Goal: Complete application form: Complete application form

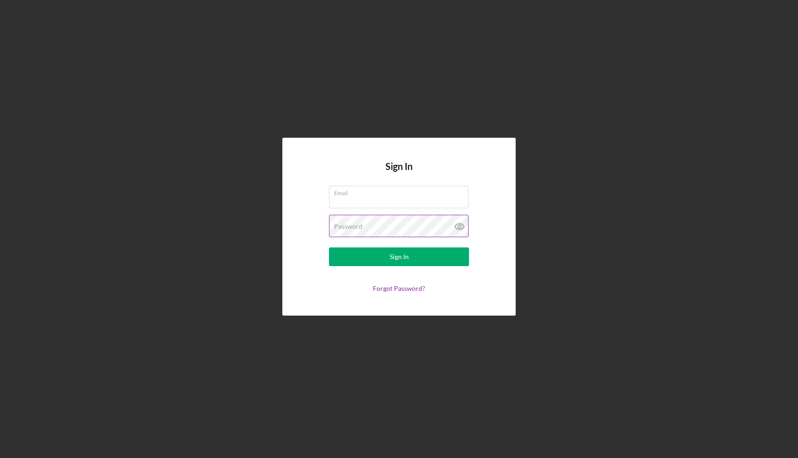
type input "[EMAIL_ADDRESS][DOMAIN_NAME]"
click at [465, 219] on icon at bounding box center [459, 226] width 23 height 23
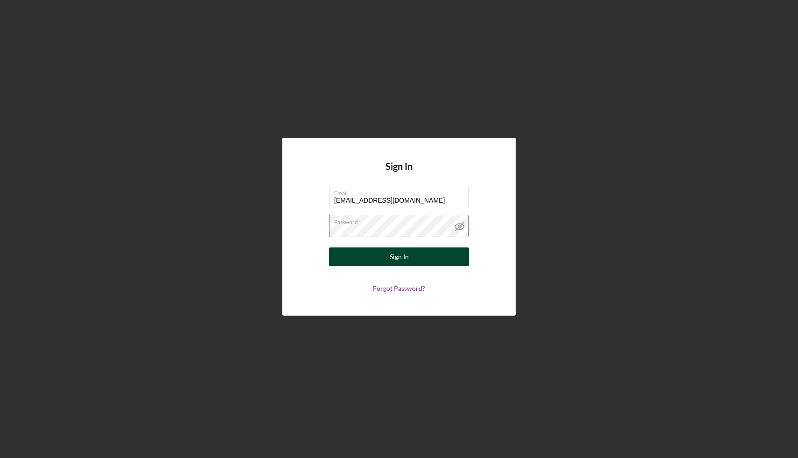
click at [412, 255] on button "Sign In" at bounding box center [399, 256] width 140 height 19
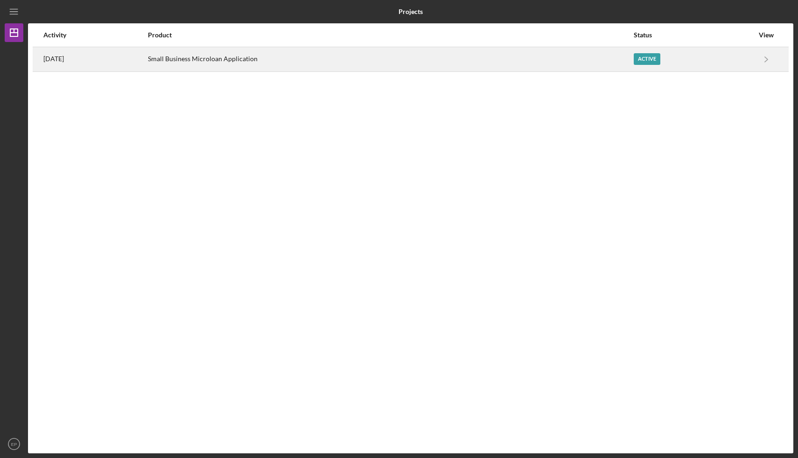
click at [244, 60] on div "Small Business Microloan Application" at bounding box center [390, 59] width 485 height 23
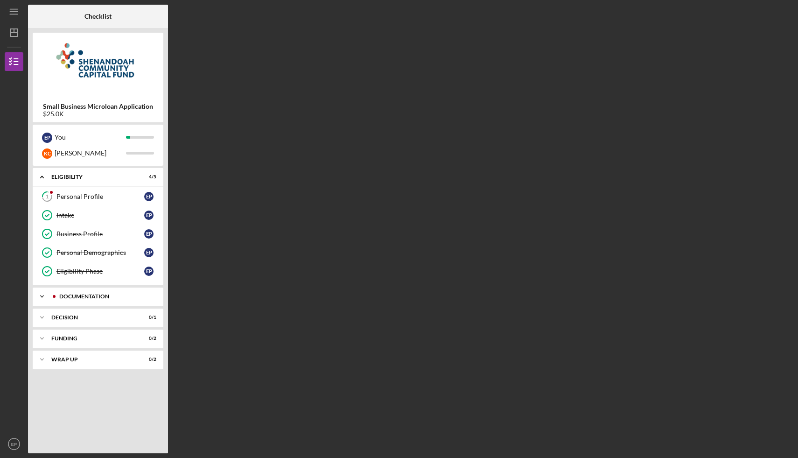
click at [71, 295] on div "Documentation" at bounding box center [105, 296] width 92 height 6
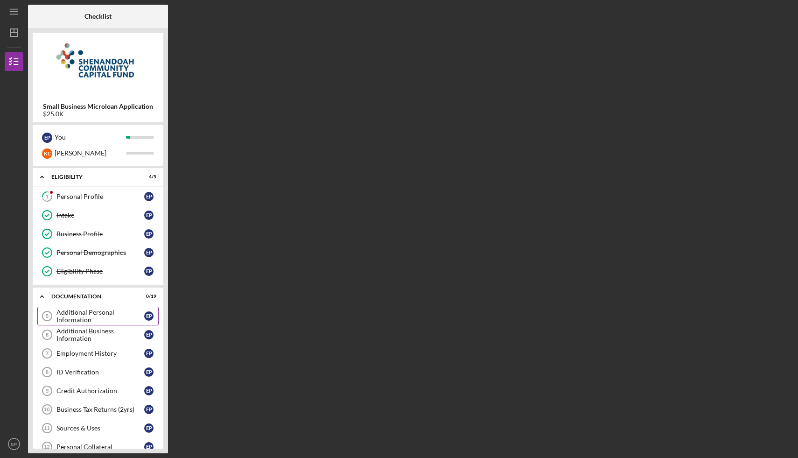
click at [72, 311] on div "Additional Personal Information" at bounding box center [100, 315] width 88 height 15
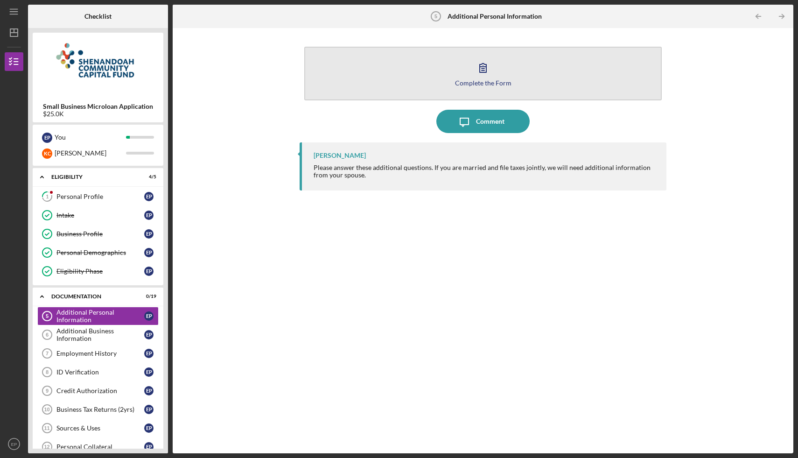
click at [427, 91] on button "Complete the Form Form" at bounding box center [482, 74] width 357 height 54
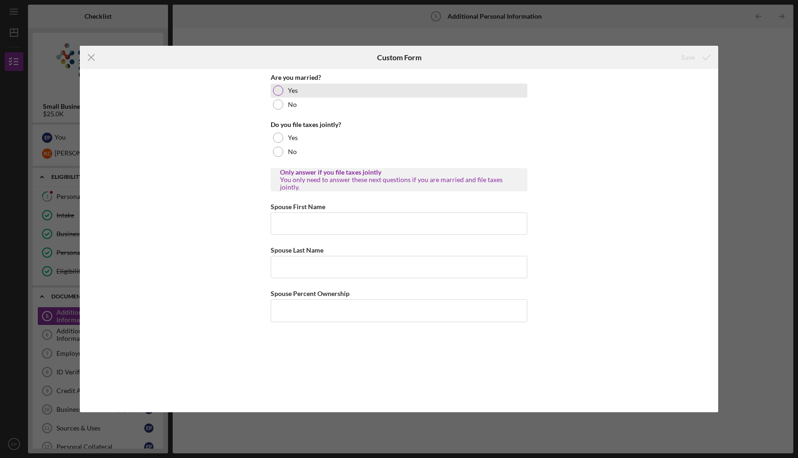
click at [275, 87] on div at bounding box center [278, 90] width 10 height 10
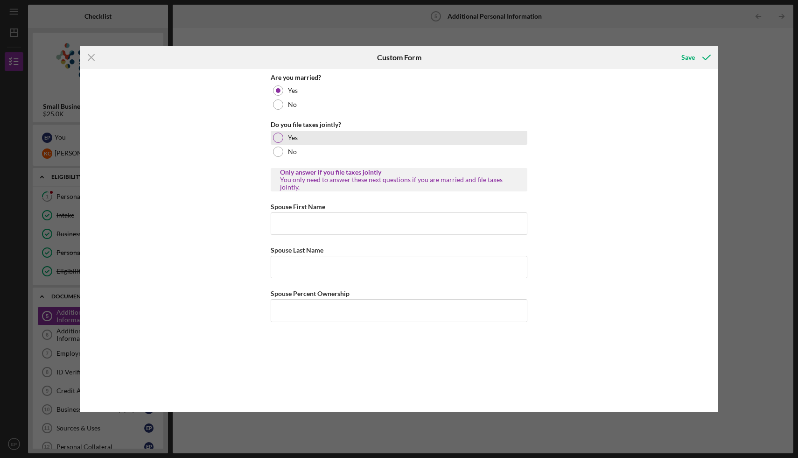
click at [279, 135] on div at bounding box center [278, 138] width 10 height 10
click at [289, 220] on input "Spouse First Name" at bounding box center [399, 223] width 257 height 22
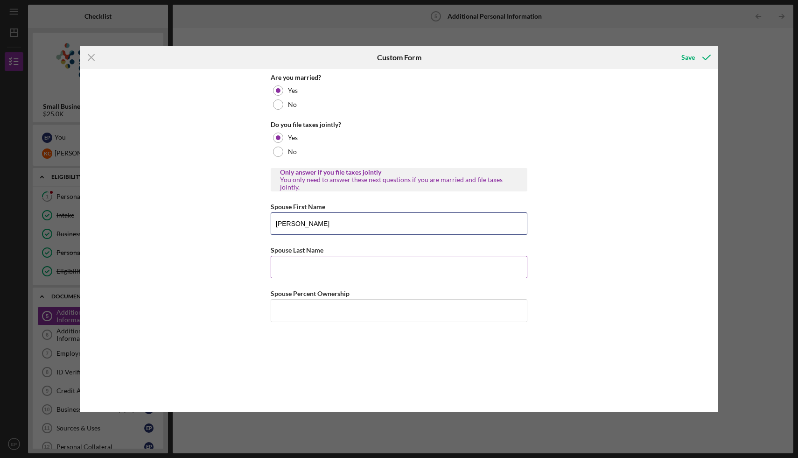
type input "[PERSON_NAME]"
click at [301, 262] on input "Spouse Last Name" at bounding box center [399, 267] width 257 height 22
type input "Childs"
click at [293, 313] on input "Spouse Percent Ownership" at bounding box center [399, 310] width 257 height 22
type input "50.00000%"
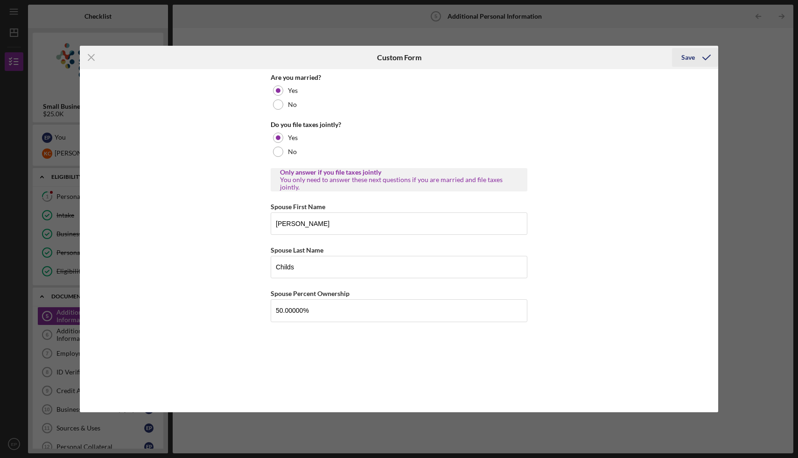
click at [687, 60] on div "Save" at bounding box center [688, 57] width 14 height 19
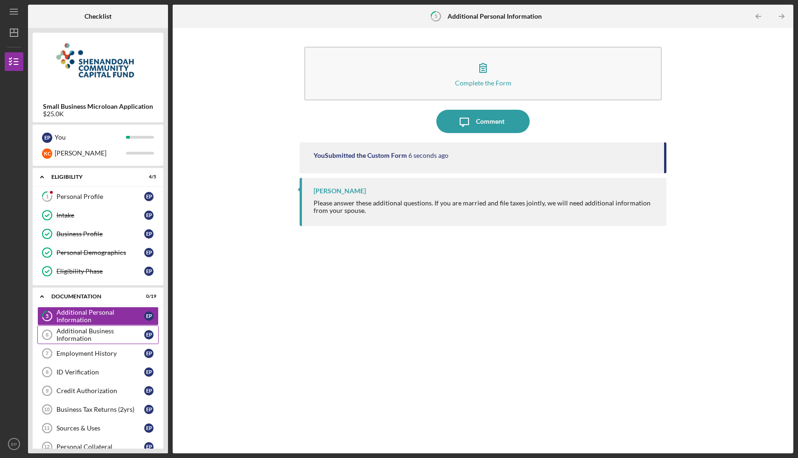
click at [101, 333] on div "Additional Business Information" at bounding box center [100, 334] width 88 height 15
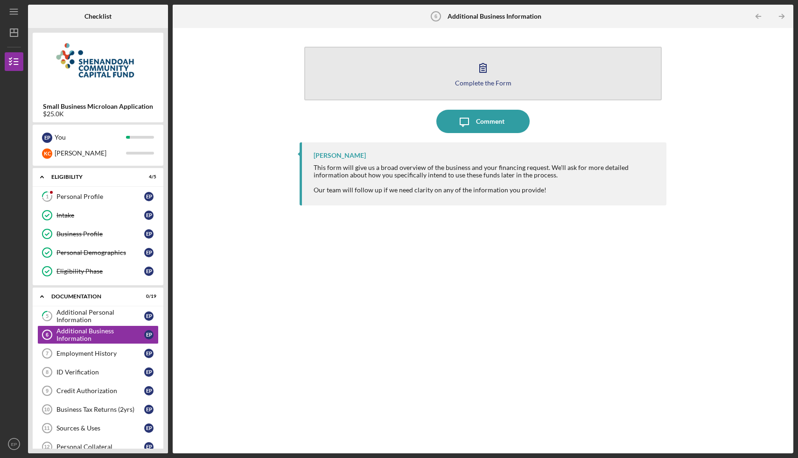
click at [403, 83] on button "Complete the Form Form" at bounding box center [482, 74] width 357 height 54
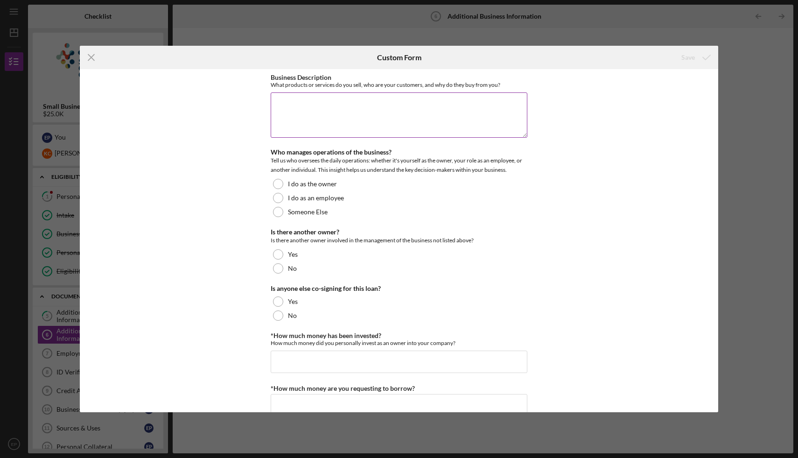
click at [336, 122] on textarea "Business Description" at bounding box center [399, 114] width 257 height 45
click at [278, 186] on div at bounding box center [278, 184] width 10 height 10
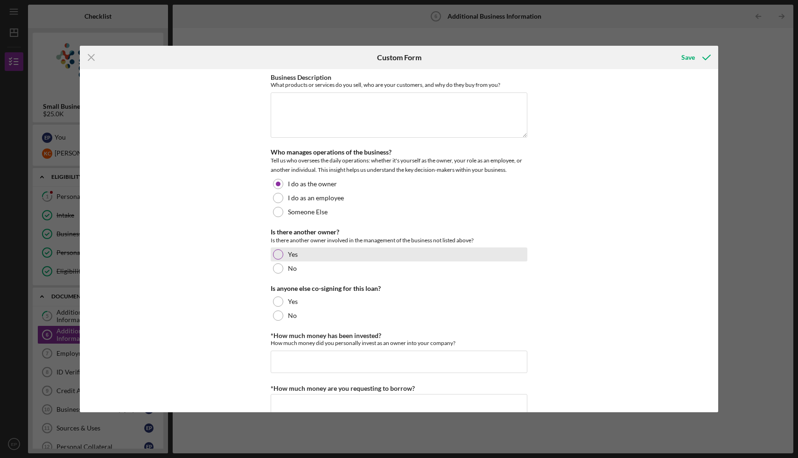
click at [279, 252] on div at bounding box center [278, 254] width 10 height 10
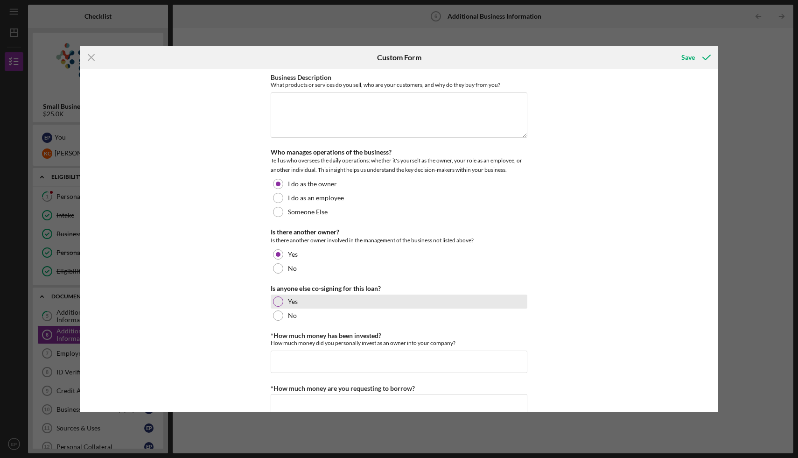
click at [279, 301] on div at bounding box center [278, 301] width 10 height 10
click at [296, 364] on input "*How much money has been invested?" at bounding box center [399, 361] width 257 height 22
